Goal: Transaction & Acquisition: Download file/media

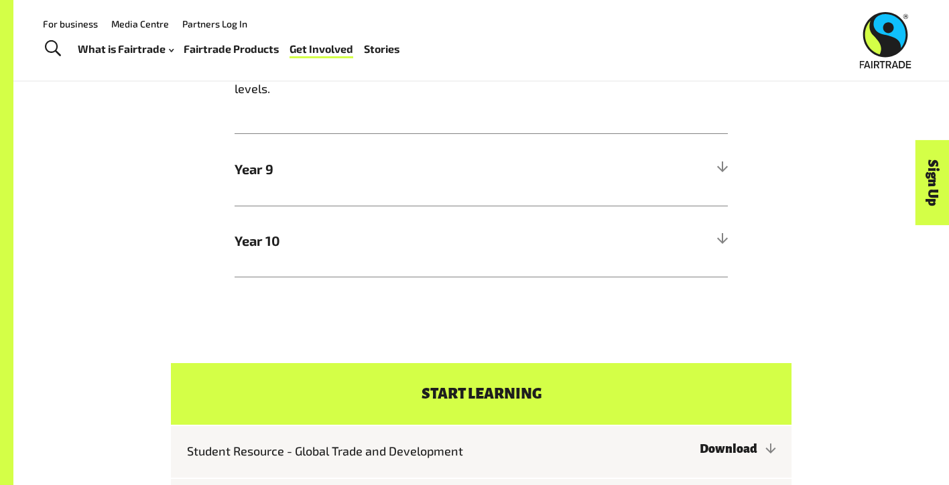
scroll to position [825, 0]
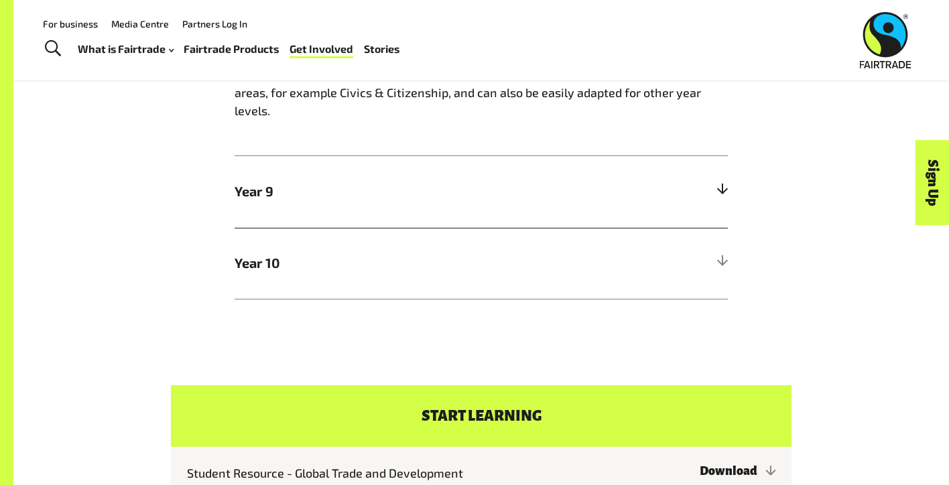
click at [506, 206] on h5 "Year 9" at bounding box center [481, 192] width 493 height 72
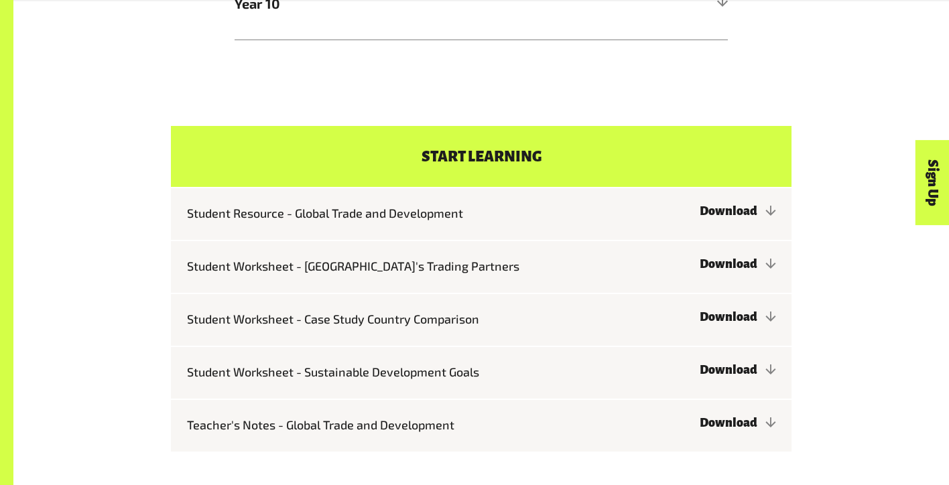
scroll to position [1368, 0]
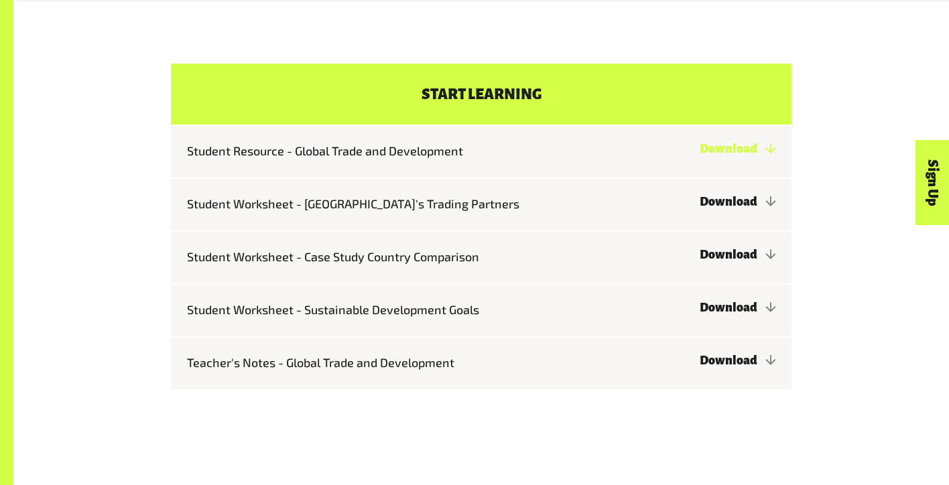
click at [724, 149] on link "Download" at bounding box center [738, 148] width 76 height 13
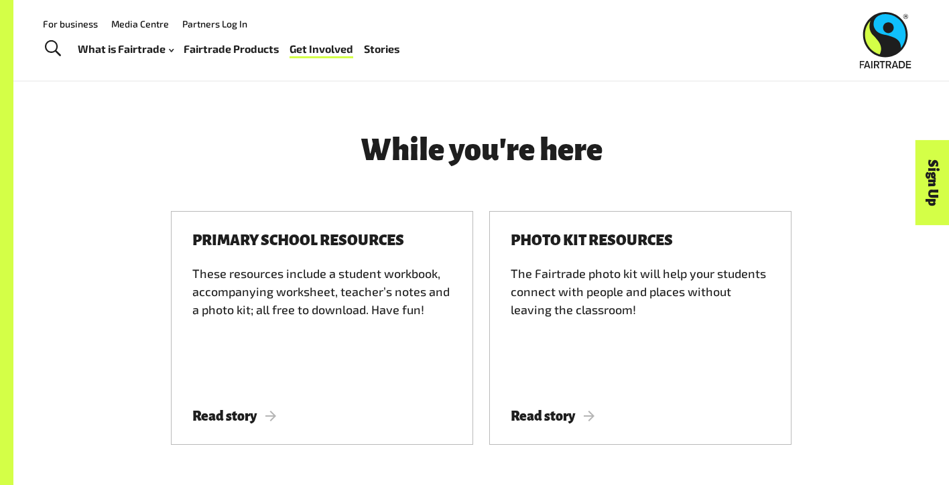
scroll to position [1705, 0]
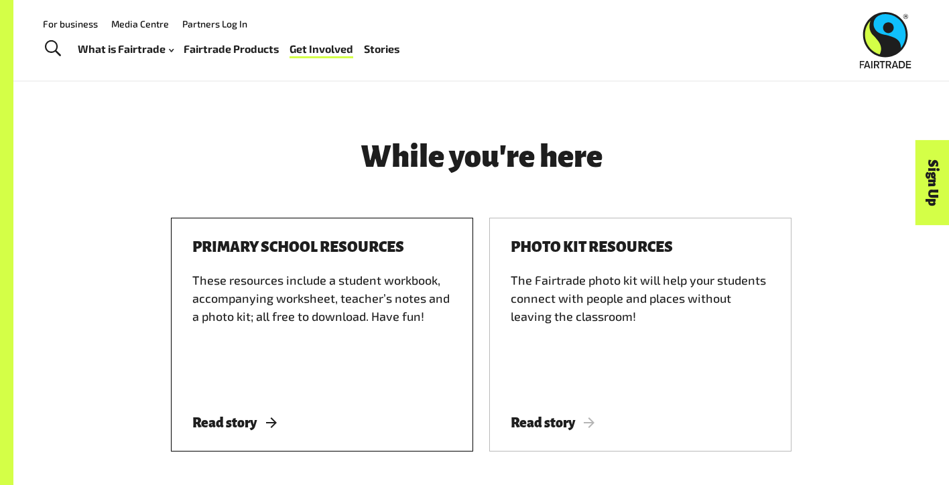
click at [234, 422] on span "Read story" at bounding box center [234, 423] width 84 height 15
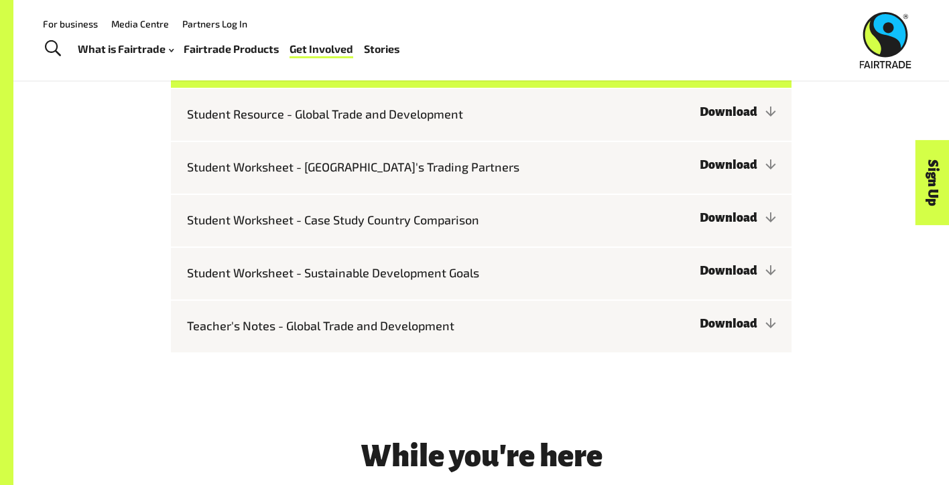
scroll to position [1282, 0]
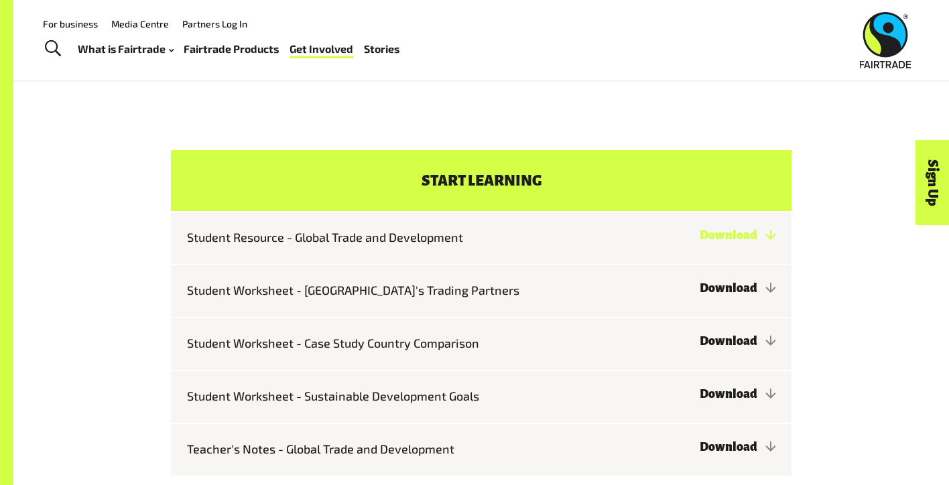
click at [744, 229] on link "Download" at bounding box center [738, 235] width 76 height 13
click at [609, 20] on div "For business Media Centre Partners Log In" at bounding box center [328, 23] width 599 height 18
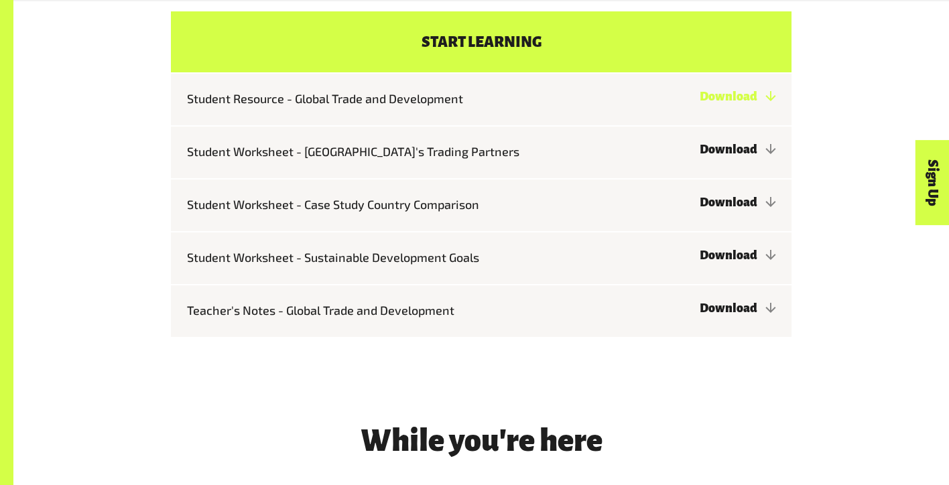
scroll to position [1423, 0]
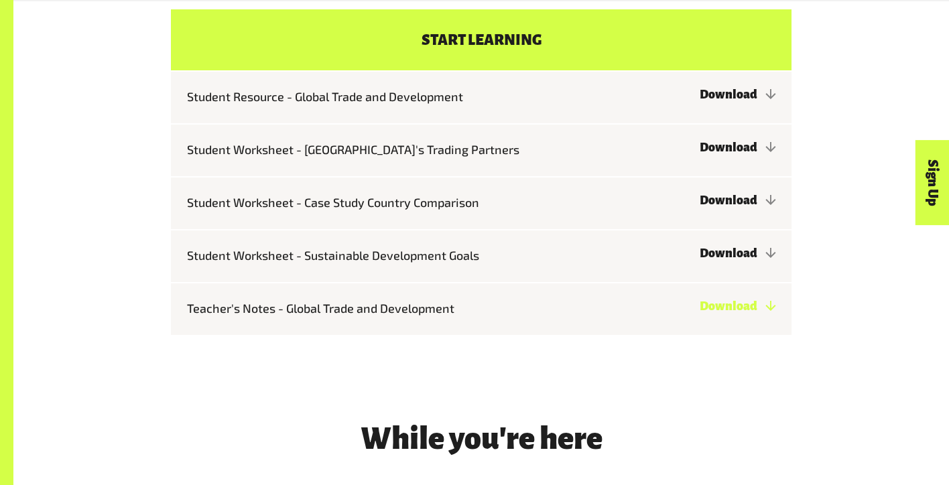
click at [715, 308] on link "Download" at bounding box center [738, 306] width 76 height 13
click at [765, 304] on link "Download" at bounding box center [738, 306] width 76 height 13
click at [726, 307] on link "Download" at bounding box center [738, 306] width 76 height 13
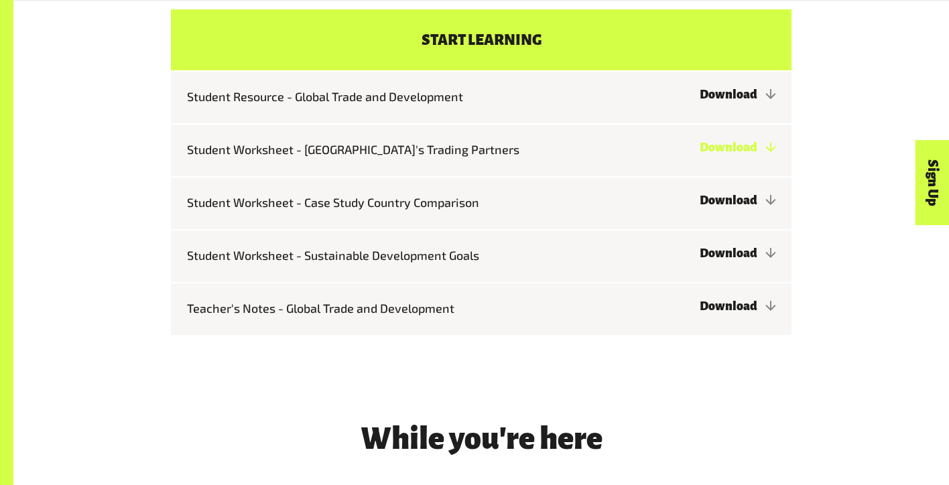
click at [712, 145] on link "Download" at bounding box center [738, 147] width 76 height 13
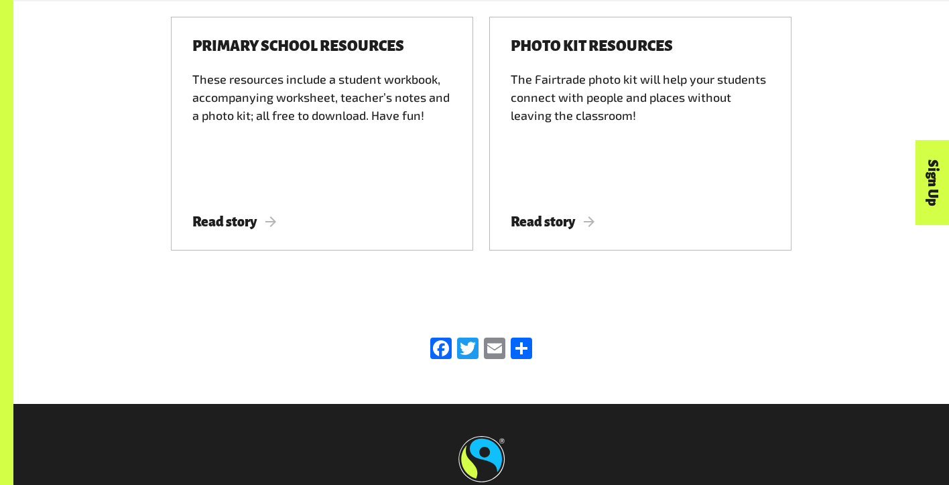
scroll to position [1907, 0]
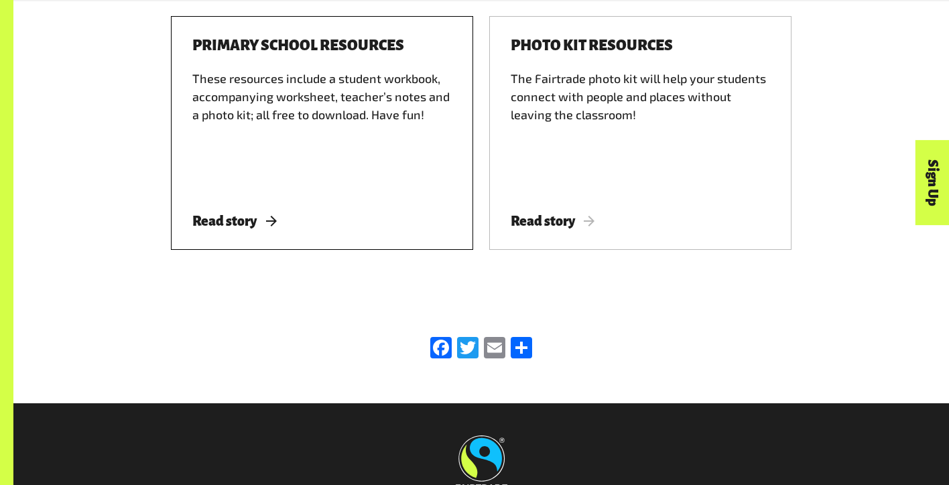
click at [220, 219] on span "Read story" at bounding box center [234, 221] width 84 height 15
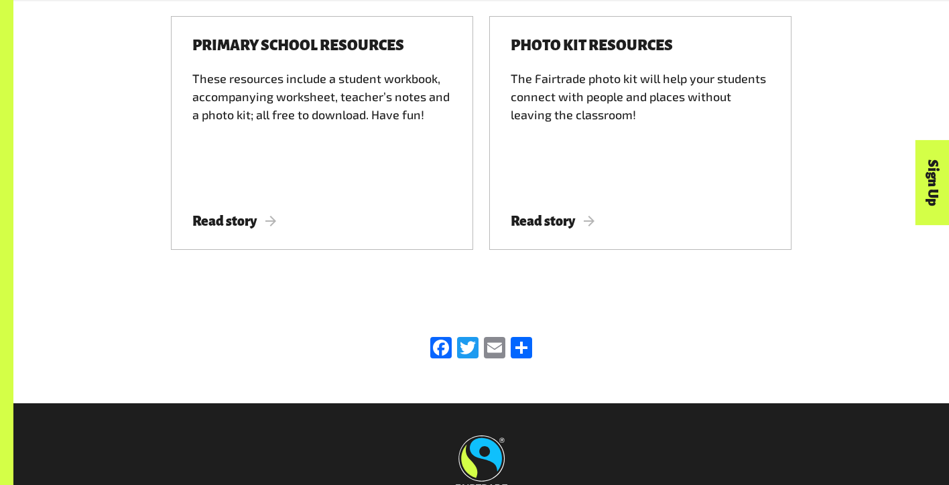
click at [916, 45] on div "While you're here Primary school resources These resources include a student wo…" at bounding box center [481, 94] width 936 height 398
